Goal: Task Accomplishment & Management: Manage account settings

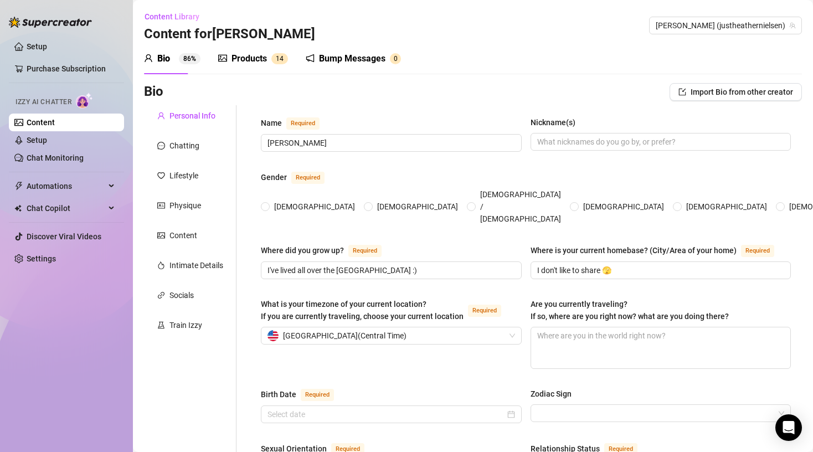
radio input "true"
type input "[DATE]"
type input "[PERSON_NAME]"
type input "I've lived all over the [GEOGRAPHIC_DATA] :)"
type input "I don't like to share 🫣"
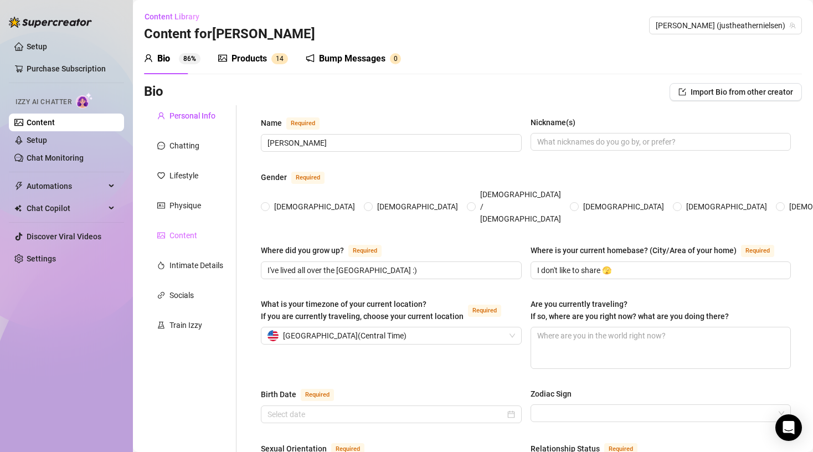
type input "I like dicks 😅"
type input "single and not dating"
type input "3"
type input "135 lbs dog named chief, a pony named [PERSON_NAME], a black cat named Nadi, an…"
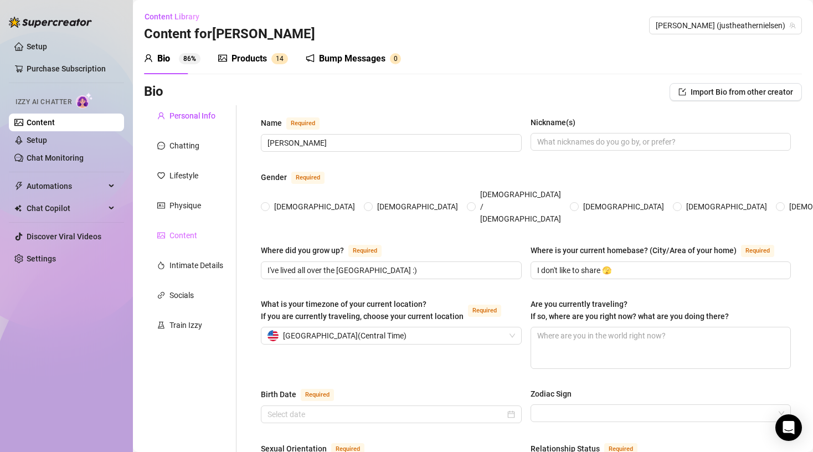
type input "OnlyFans and porn recovery coaching 😆😈 Which do you prefer?"
type input "Photography, graphics design, and porn addiction recovery coaching"
type input "Some college at a [DEMOGRAPHIC_DATA][GEOGRAPHIC_DATA]"
type input "Formerly [DEMOGRAPHIC_DATA] / [DEMOGRAPHIC_DATA], now natural religion which i …"
type input "transcendentalism and mind my own business :)"
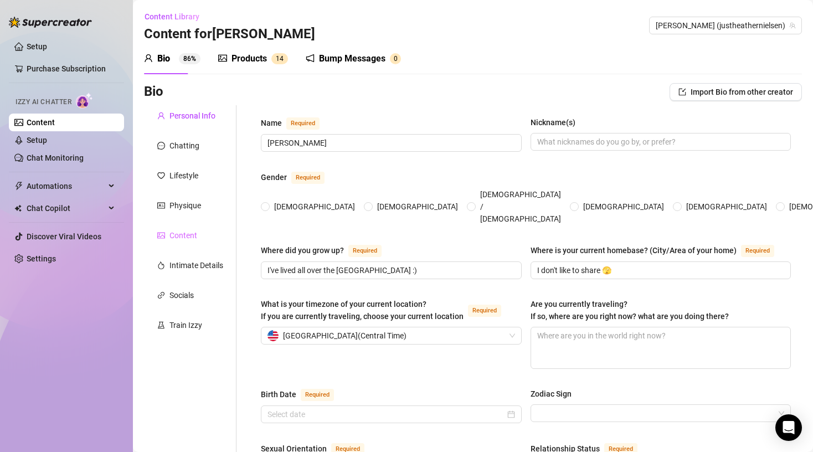
type textarea "My dream is to own and run a big, beautiful natural health retreat and homestea…"
type textarea "I am really humble, thrifty, I like nature and being close to nature, I love ev…"
radio input "true"
type input "[DATE]"
click at [56, 260] on link "Settings" at bounding box center [41, 258] width 29 height 9
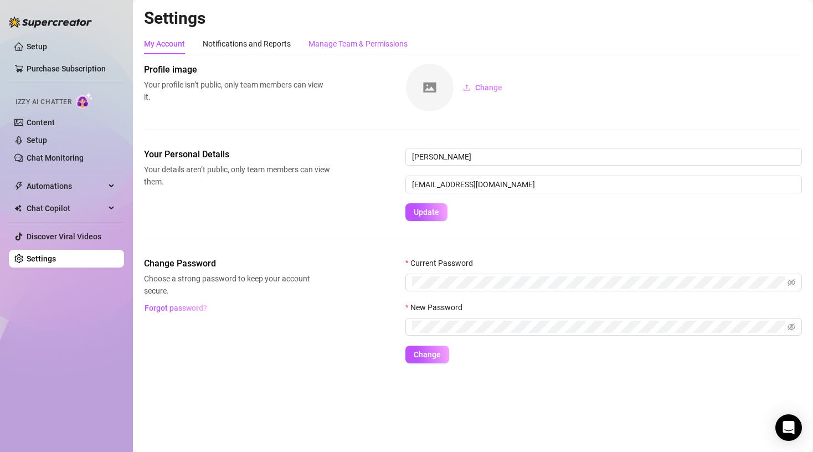
click at [340, 44] on div "Manage Team & Permissions" at bounding box center [358, 44] width 99 height 12
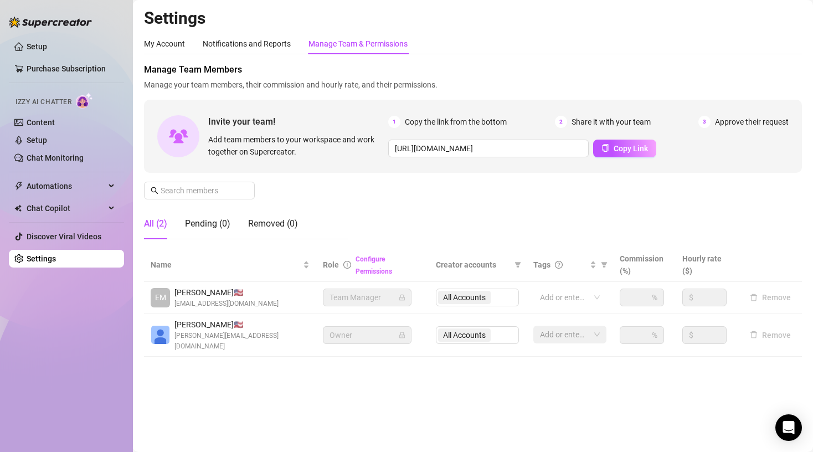
click at [377, 268] on link "Configure Permissions" at bounding box center [374, 265] width 37 height 20
click at [567, 296] on div at bounding box center [564, 298] width 57 height 16
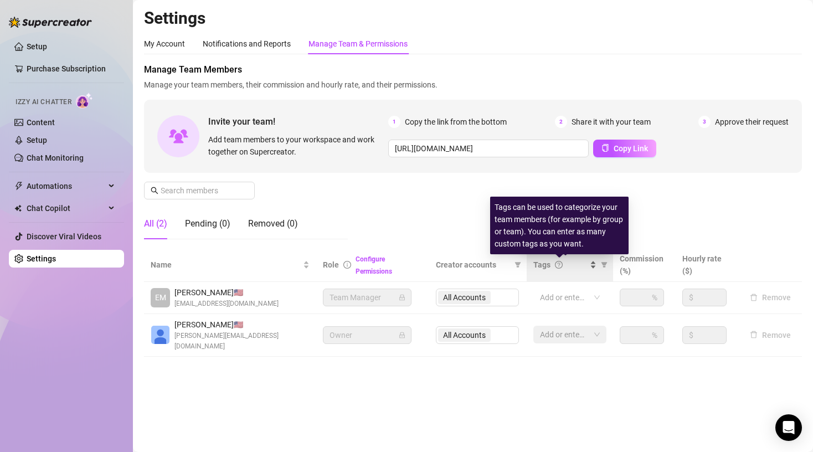
click at [559, 264] on icon "question-circle" at bounding box center [559, 265] width 8 height 8
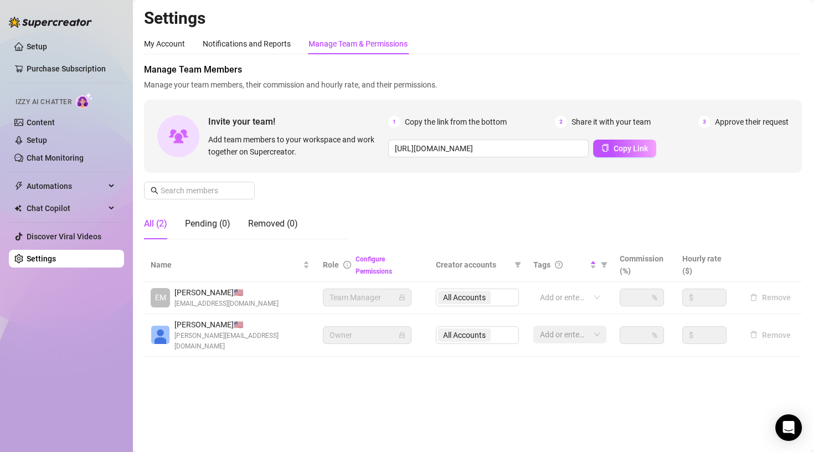
click at [711, 285] on td "$" at bounding box center [707, 298] width 63 height 32
click at [157, 298] on span "EM" at bounding box center [160, 297] width 11 height 12
click at [159, 298] on span "EM" at bounding box center [160, 297] width 11 height 12
click at [152, 37] on div "My Account" at bounding box center [164, 43] width 41 height 21
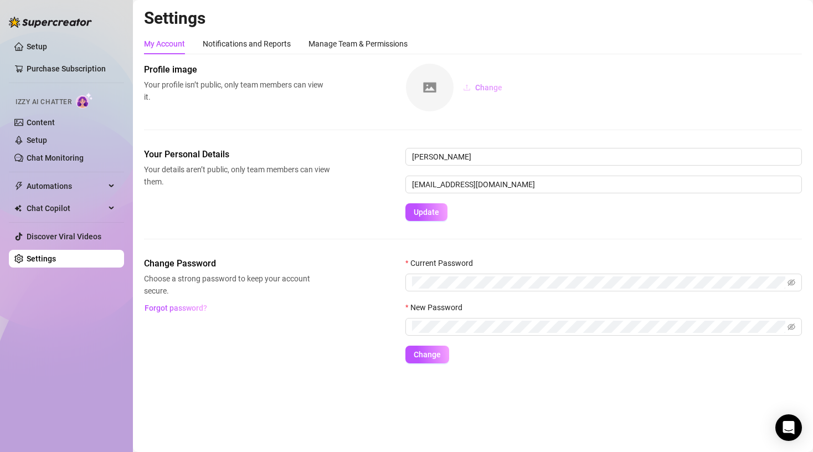
click at [490, 86] on span "Change" at bounding box center [488, 87] width 27 height 9
click at [489, 87] on span "Change" at bounding box center [488, 87] width 27 height 9
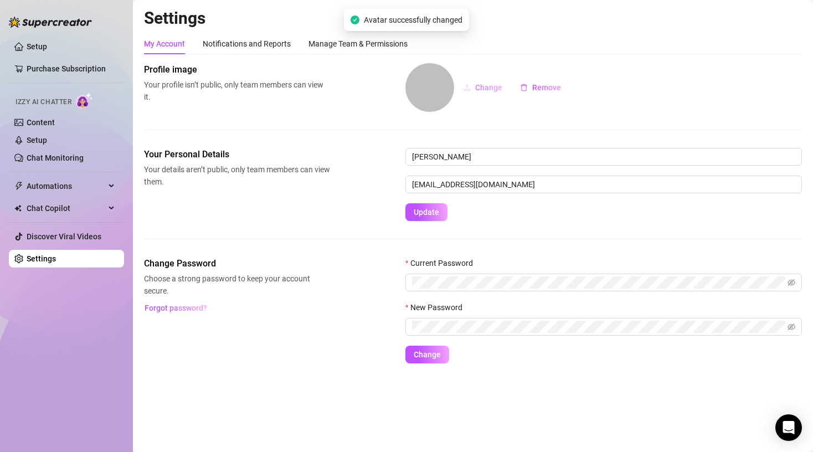
click at [486, 91] on span "Change" at bounding box center [488, 87] width 27 height 9
click at [49, 120] on link "Content" at bounding box center [41, 122] width 28 height 9
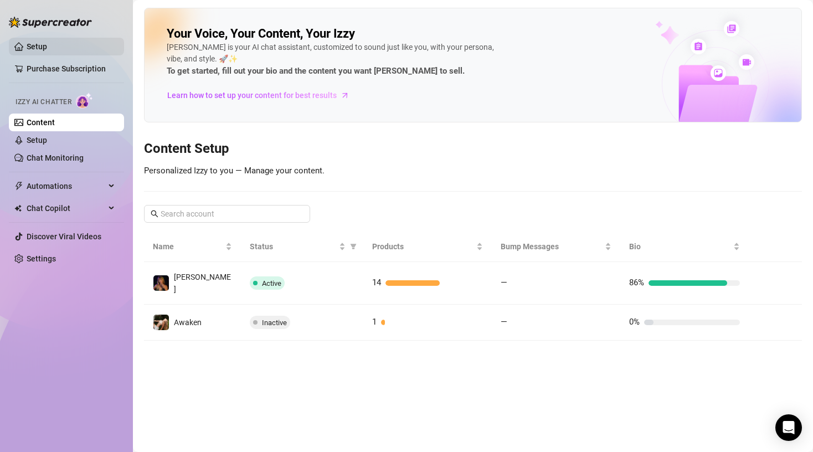
click at [32, 43] on link "Setup" at bounding box center [37, 46] width 21 height 9
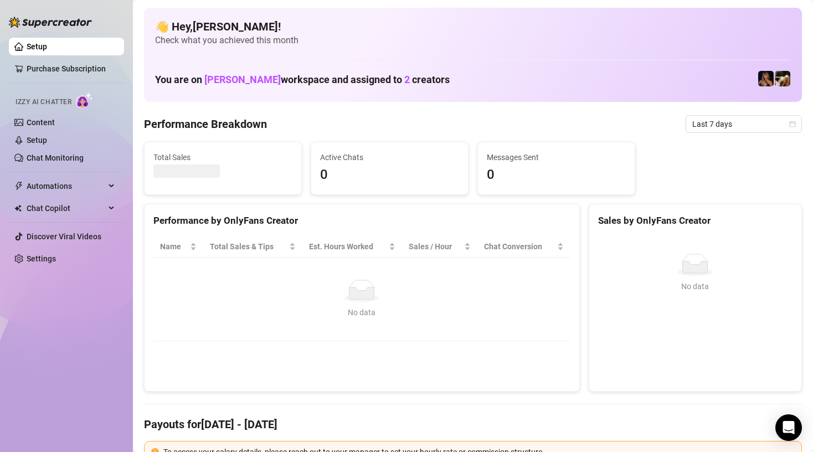
click at [141, 314] on div "Performance by OnlyFans Creator Name Total Sales & Tips Est. Hours Worked Sales…" at bounding box center [362, 298] width 445 height 188
click at [53, 119] on link "Content" at bounding box center [41, 122] width 28 height 9
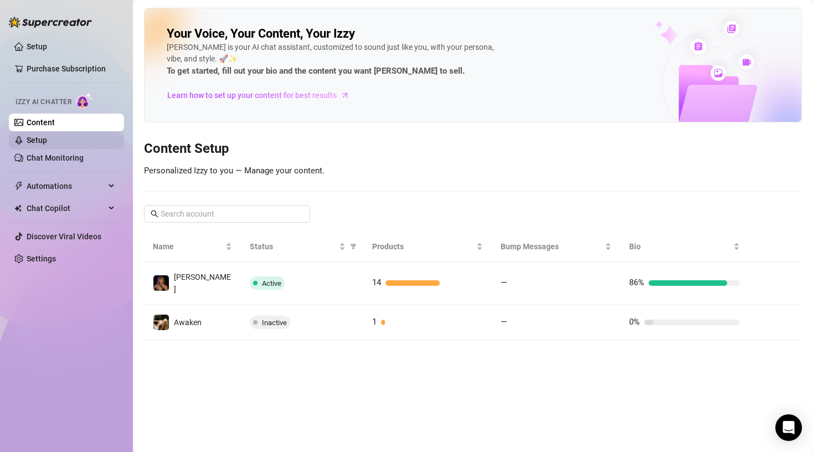
click at [47, 141] on link "Setup" at bounding box center [37, 140] width 21 height 9
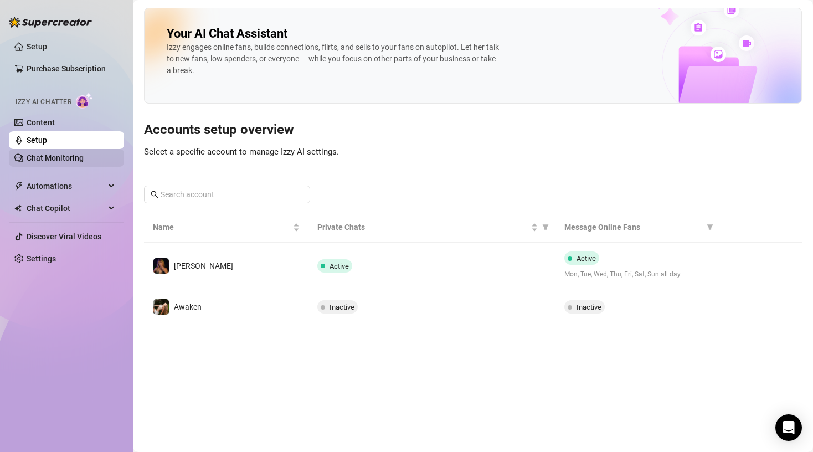
click at [53, 154] on link "Chat Monitoring" at bounding box center [55, 157] width 57 height 9
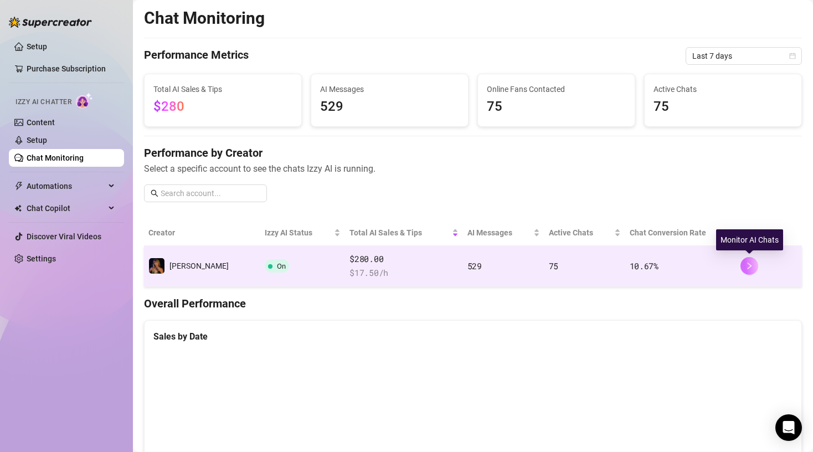
click at [747, 266] on icon "right" at bounding box center [750, 266] width 8 height 8
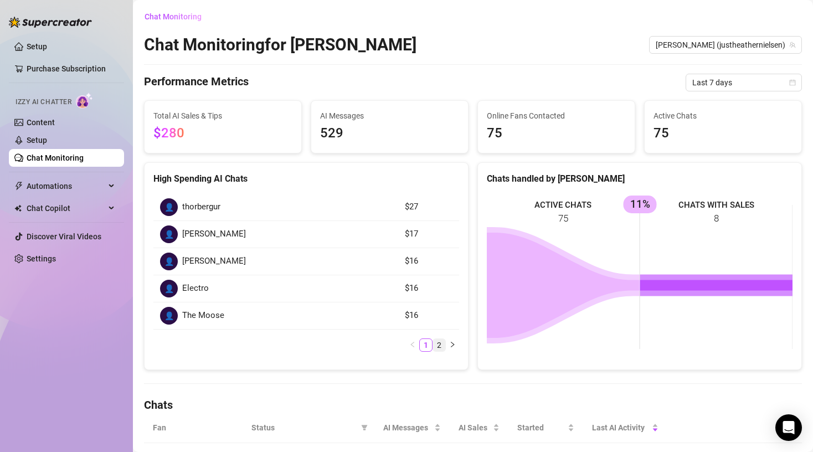
click at [441, 348] on link "2" at bounding box center [439, 345] width 12 height 12
click at [424, 291] on link "1" at bounding box center [426, 291] width 12 height 12
click at [138, 371] on main "Chat Monitoring Chat Monitoring for Heather Heather (justheathernielsen) Perfor…" at bounding box center [473, 444] width 680 height 888
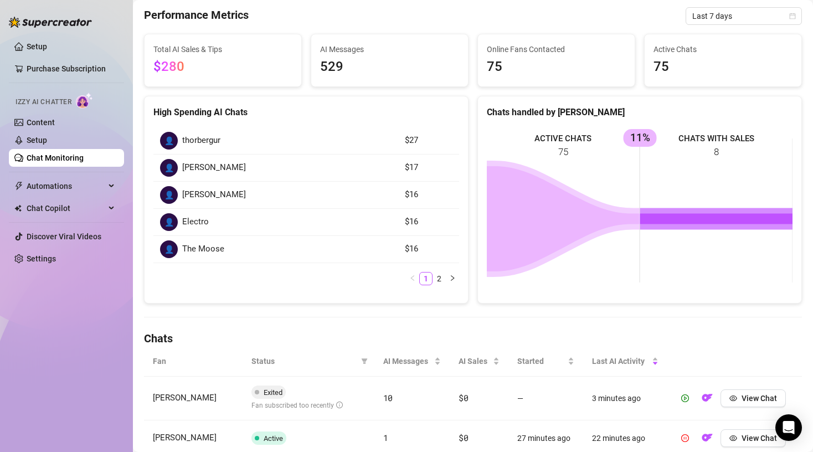
scroll to position [89, 0]
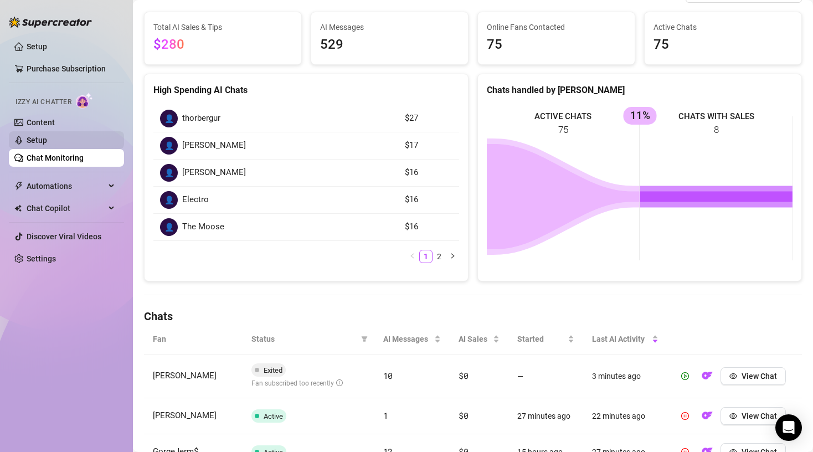
click at [47, 141] on link "Setup" at bounding box center [37, 140] width 21 height 9
